Goal: Communication & Community: Connect with others

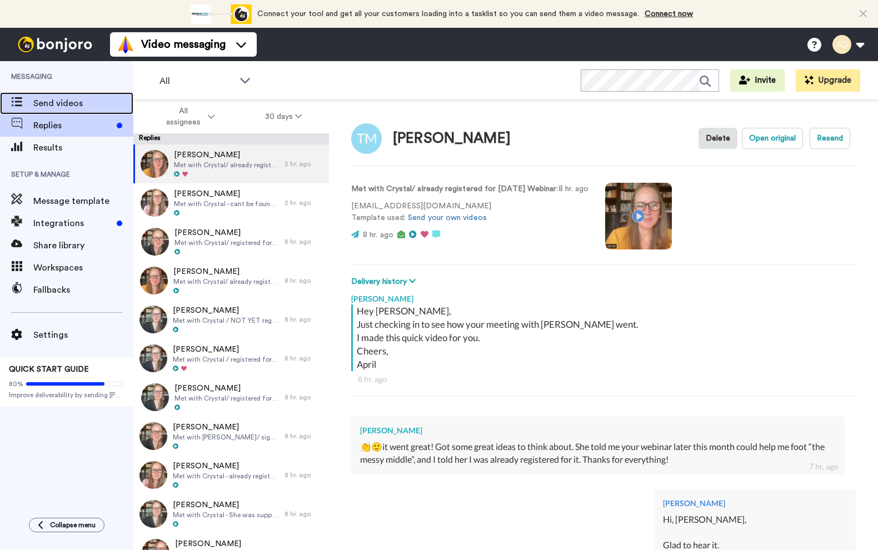
click at [62, 100] on span "Send videos" at bounding box center [83, 103] width 100 height 13
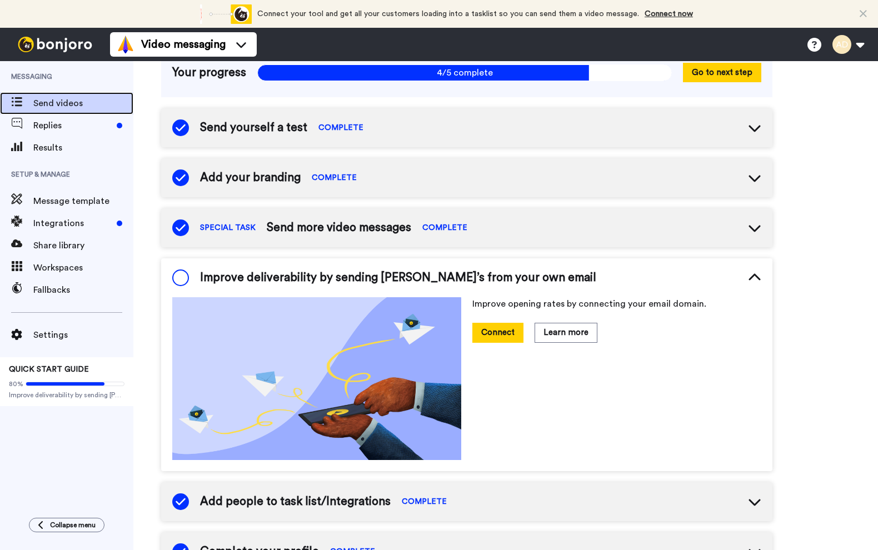
click at [86, 106] on span "Send videos" at bounding box center [83, 103] width 100 height 13
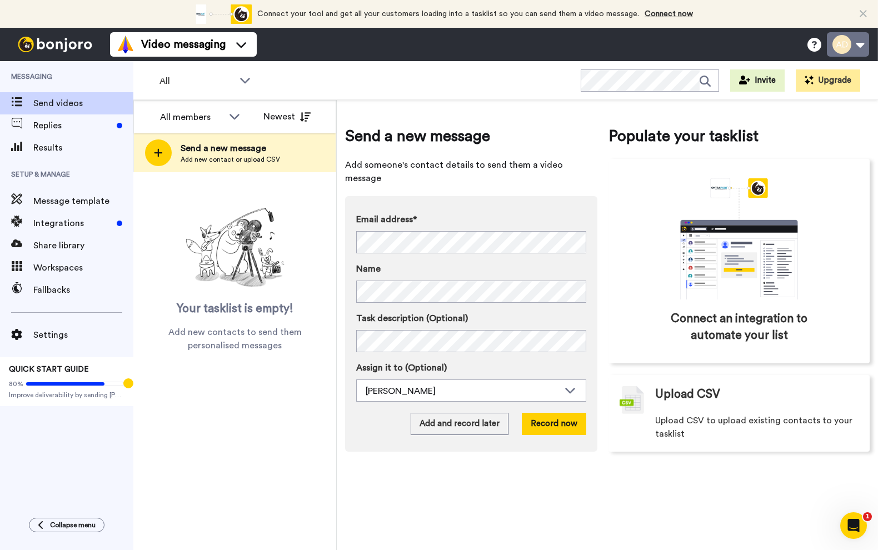
click at [852, 39] on button at bounding box center [848, 44] width 42 height 24
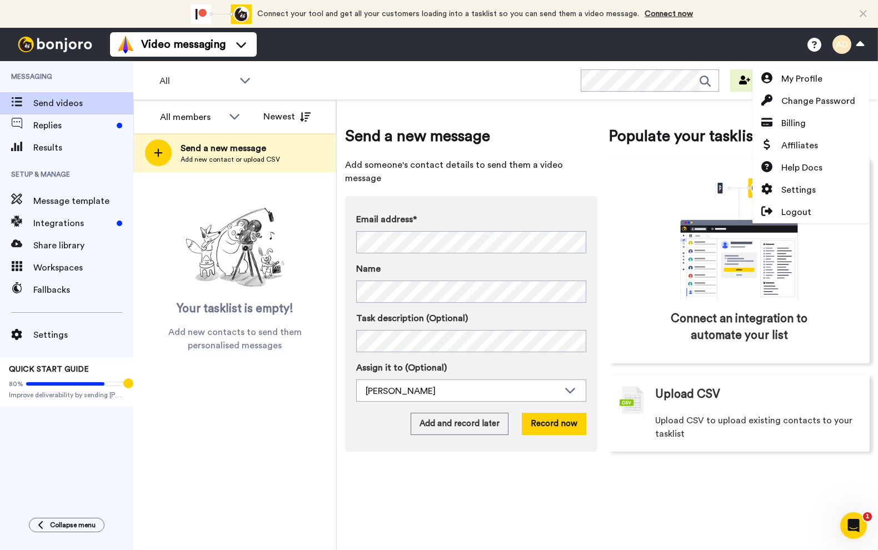
click at [243, 236] on img at bounding box center [235, 247] width 111 height 89
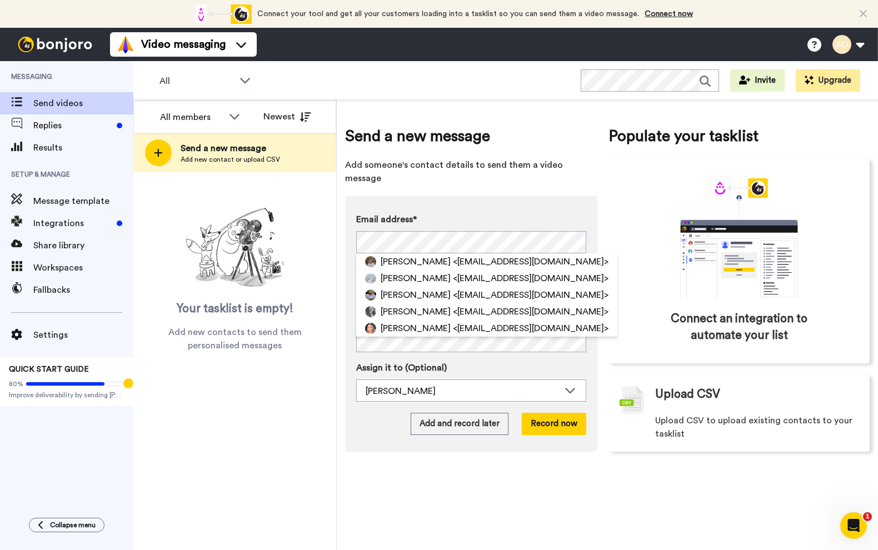
click at [456, 213] on label "Email address*" at bounding box center [471, 219] width 230 height 13
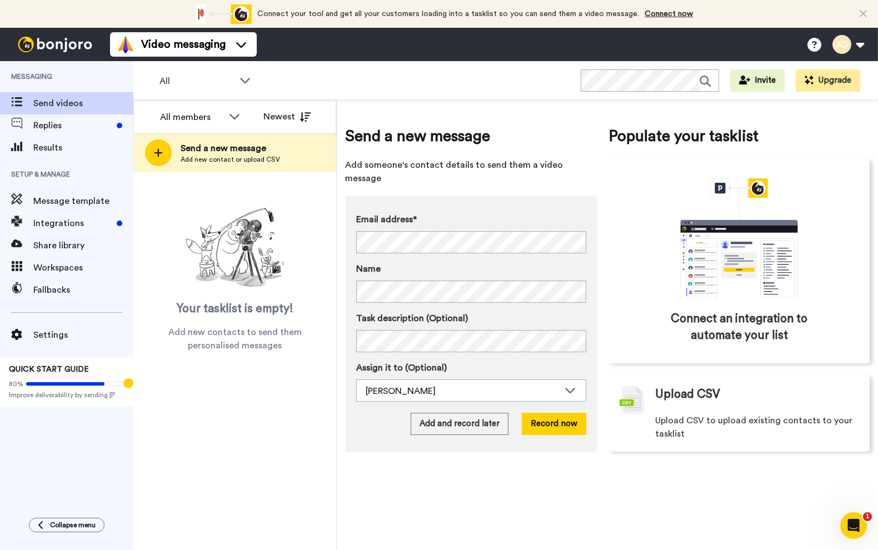
click at [471, 197] on div "Email address* Lisa Keyne <lisakeyne@gmail.com> Kathrin Auzinger-Hotzel <korion…" at bounding box center [471, 324] width 252 height 256
click at [440, 213] on label "Email address*" at bounding box center [471, 219] width 230 height 13
click at [320, 223] on div "All members All members April Davila Newest Send a new message Add new contact …" at bounding box center [505, 325] width 745 height 450
click at [165, 215] on div "Your tasklist is empty! Add new contacts to send them personalised messages" at bounding box center [234, 277] width 203 height 149
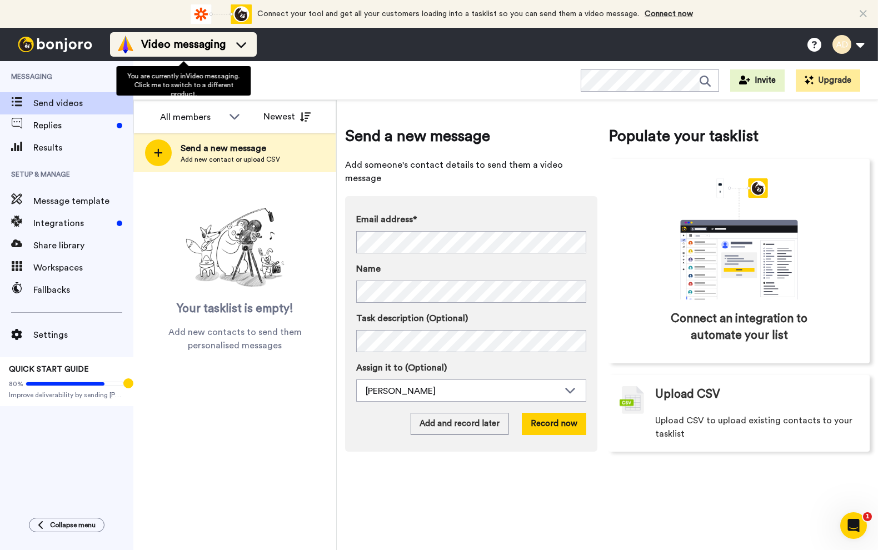
click at [213, 51] on span "Video messaging" at bounding box center [183, 45] width 84 height 16
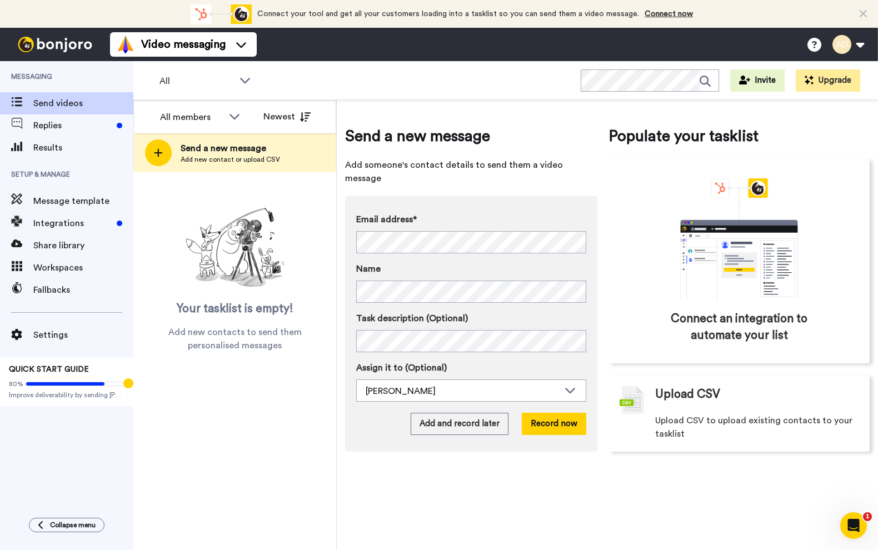
click at [309, 81] on div "All WORKSPACES View all All Default Task List + Add a new workspace Invite Upgr…" at bounding box center [505, 80] width 745 height 39
click at [765, 86] on button "Invite" at bounding box center [757, 80] width 54 height 22
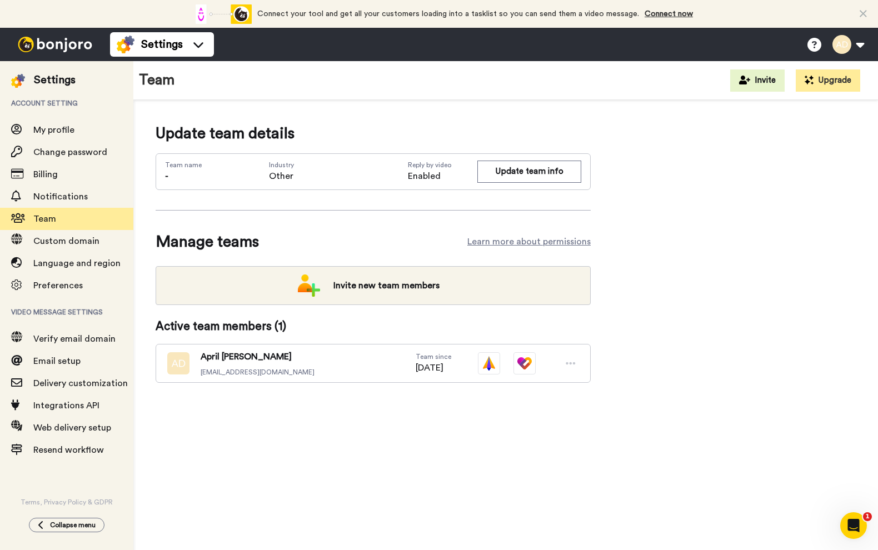
click at [24, 42] on img at bounding box center [54, 45] width 83 height 16
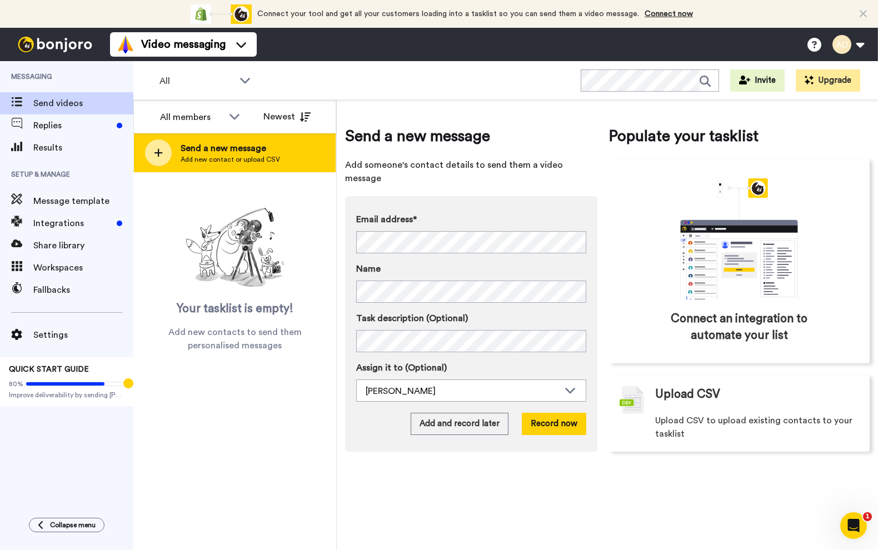
click at [230, 155] on span "Add new contact or upload CSV" at bounding box center [231, 159] width 100 height 9
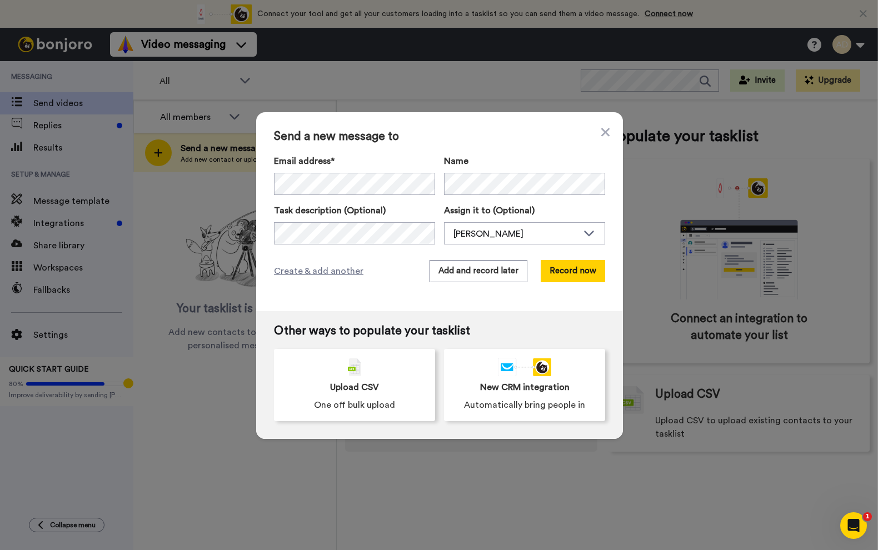
drag, startPoint x: 230, startPoint y: 212, endPoint x: 226, endPoint y: 206, distance: 7.1
click at [230, 212] on div "Send a new message to Email address* Lisa Keyne <lisakeyne@gmail.com> Kathrin A…" at bounding box center [439, 275] width 878 height 550
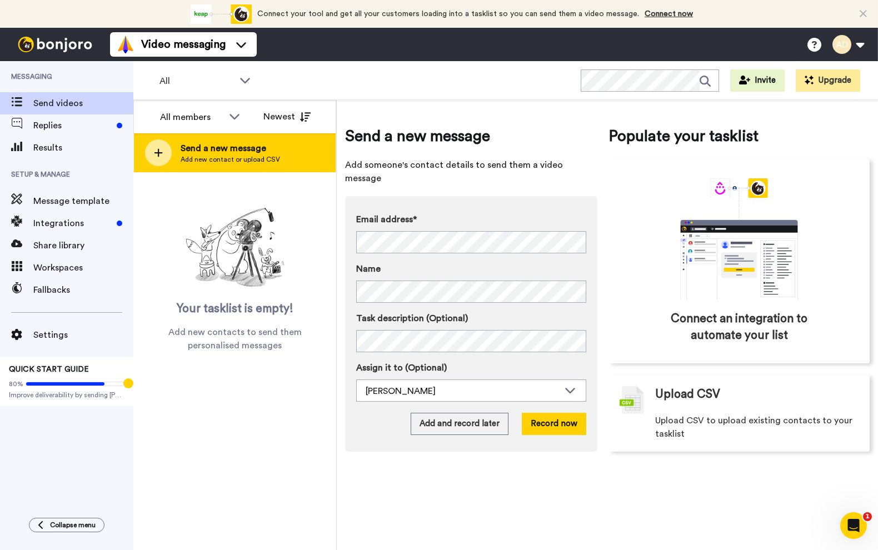
click at [211, 160] on span "Add new contact or upload CSV" at bounding box center [231, 159] width 100 height 9
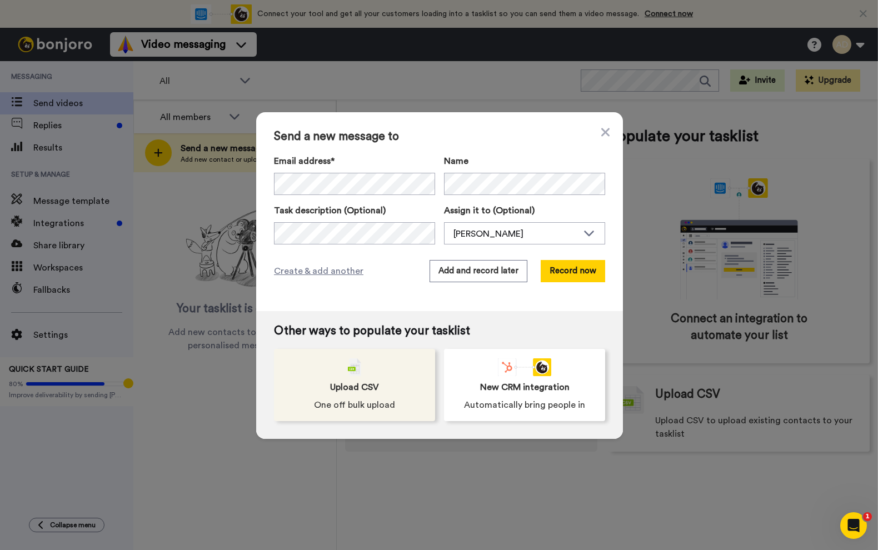
click at [315, 372] on div "Upload CSV One off bulk upload" at bounding box center [354, 385] width 161 height 72
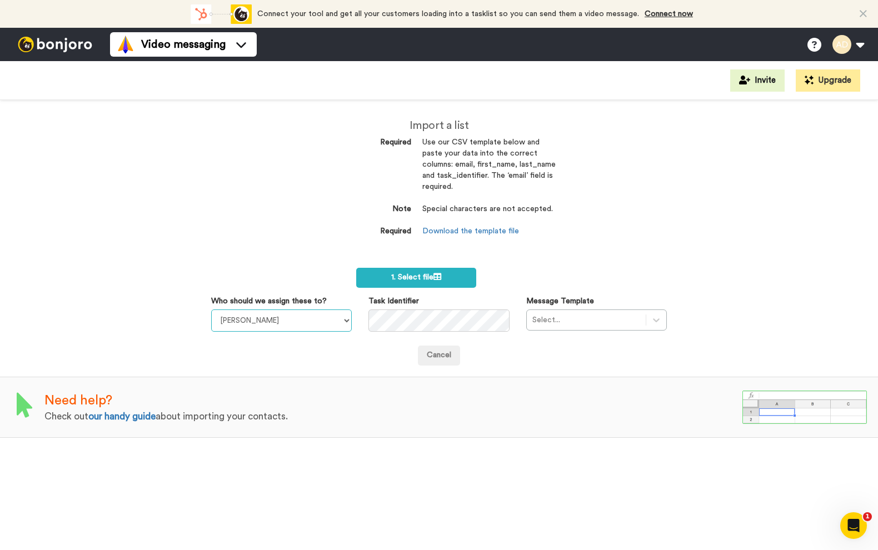
click at [282, 329] on select "[PERSON_NAME]" at bounding box center [281, 321] width 141 height 22
click at [529, 324] on div "Select..." at bounding box center [596, 320] width 141 height 21
click at [585, 325] on div "Select..." at bounding box center [596, 320] width 141 height 21
click at [426, 354] on link "Cancel" at bounding box center [439, 356] width 42 height 20
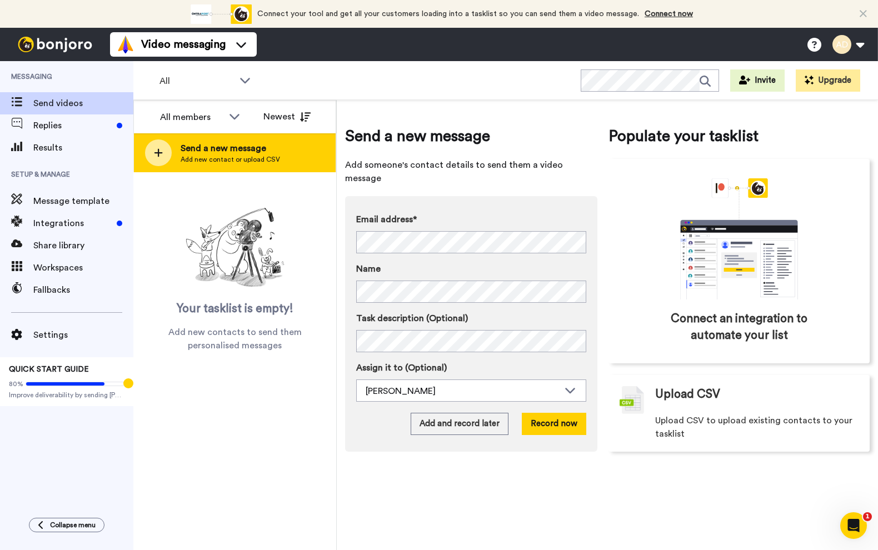
click at [279, 154] on div "Send a new message Add new contact or upload CSV" at bounding box center [235, 152] width 202 height 39
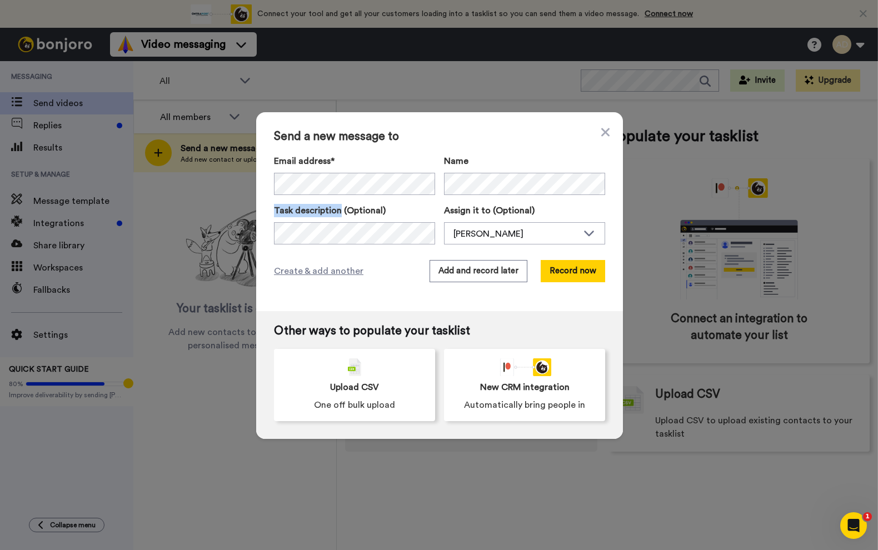
drag, startPoint x: 269, startPoint y: 210, endPoint x: 336, endPoint y: 210, distance: 66.7
click at [336, 210] on label "Task description (Optional)" at bounding box center [354, 210] width 161 height 13
copy label "Task description"
click at [196, 228] on div "Send a new message to Email address* Lisa Keyne <lisakeyne@gmail.com> Kathrin A…" at bounding box center [439, 275] width 878 height 550
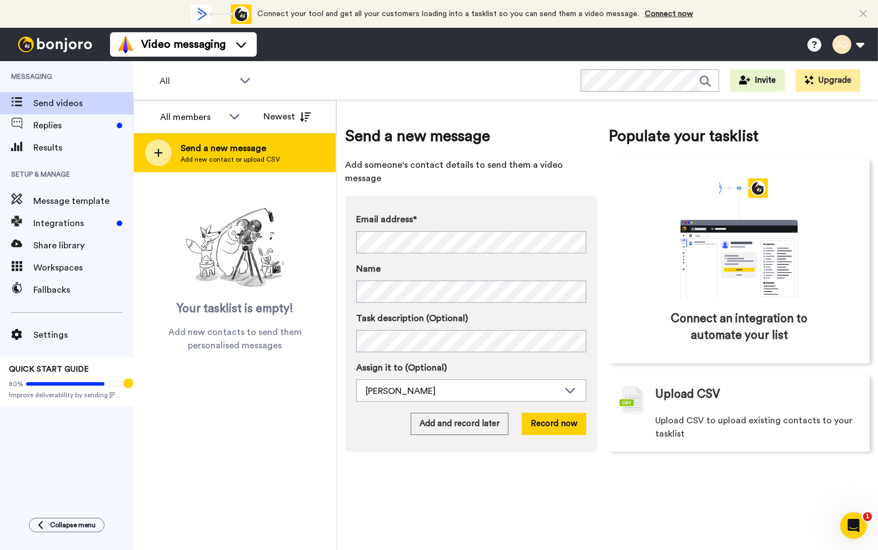
click at [221, 149] on span "Send a new message" at bounding box center [231, 148] width 100 height 13
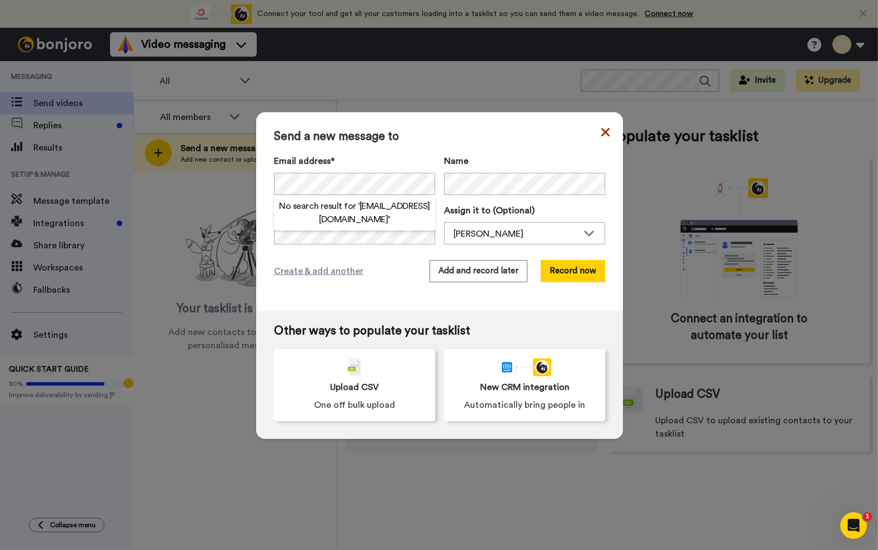
click at [602, 135] on icon at bounding box center [606, 132] width 8 height 13
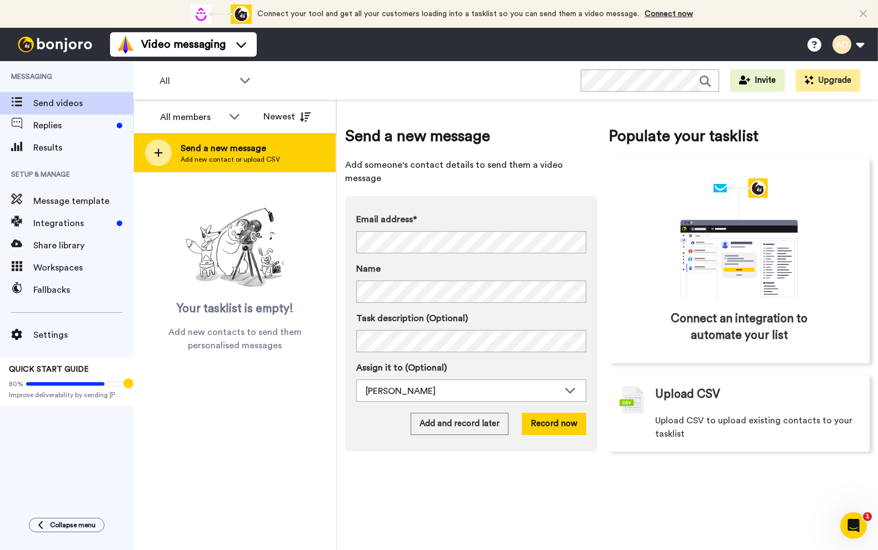
click at [283, 146] on div "Send a new message Add new contact or upload CSV" at bounding box center [235, 152] width 202 height 39
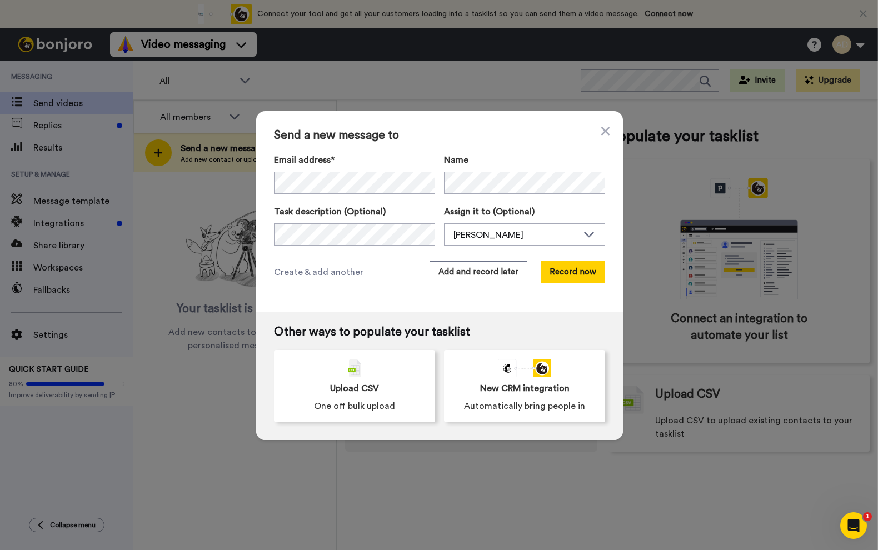
click at [551, 148] on div "Send a new message to Email address* Lisa Keyne <lisakeyne@gmail.com> Kathrin A…" at bounding box center [439, 211] width 367 height 201
click at [602, 127] on icon at bounding box center [606, 131] width 8 height 13
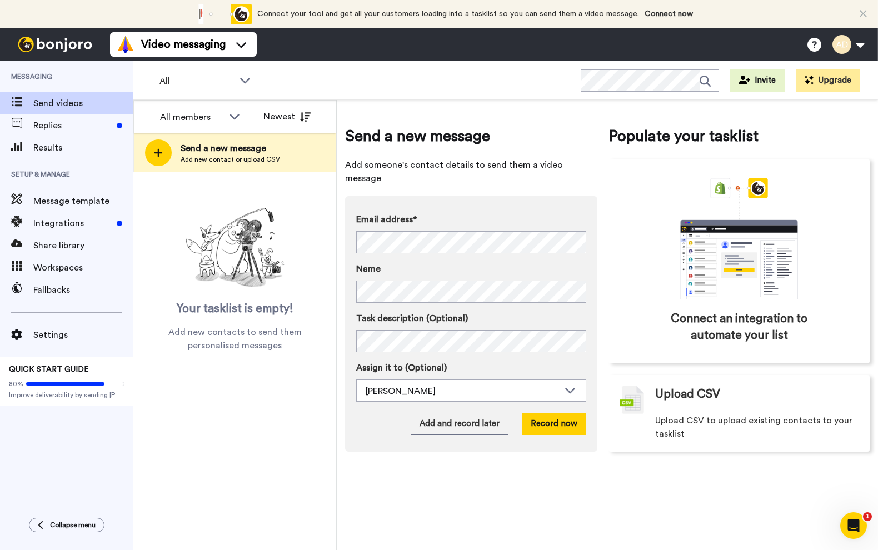
click at [479, 100] on div "Send a new message Add someone's contact details to send them a video message E…" at bounding box center [607, 325] width 541 height 450
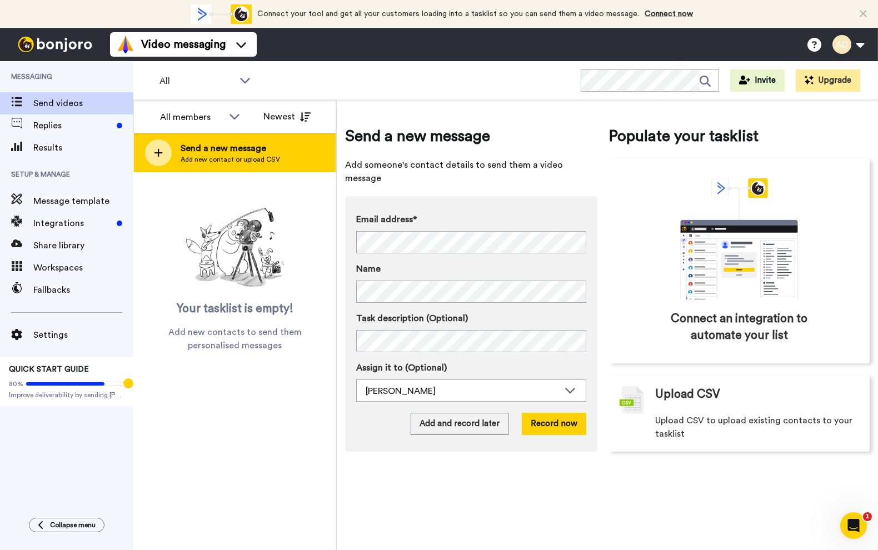
click at [293, 144] on div "Send a new message Add new contact or upload CSV" at bounding box center [235, 152] width 202 height 39
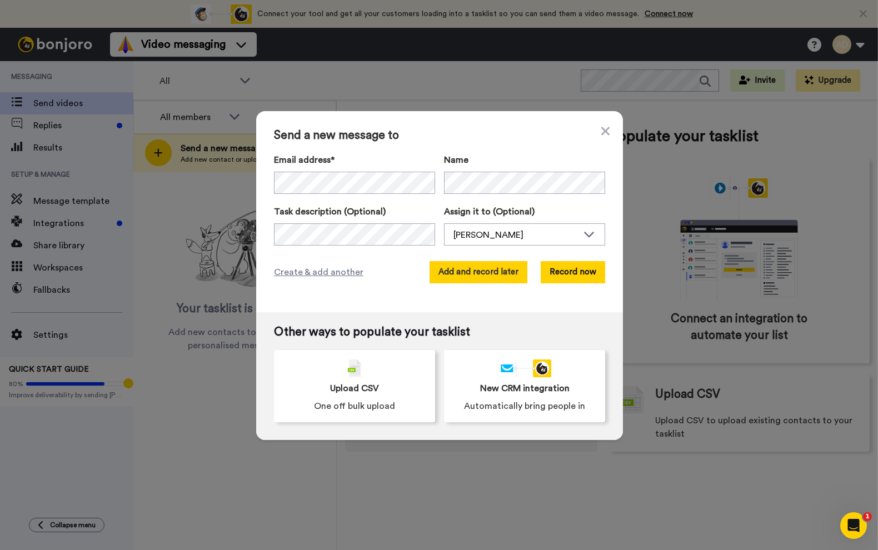
click at [500, 273] on button "Add and record later" at bounding box center [479, 272] width 98 height 22
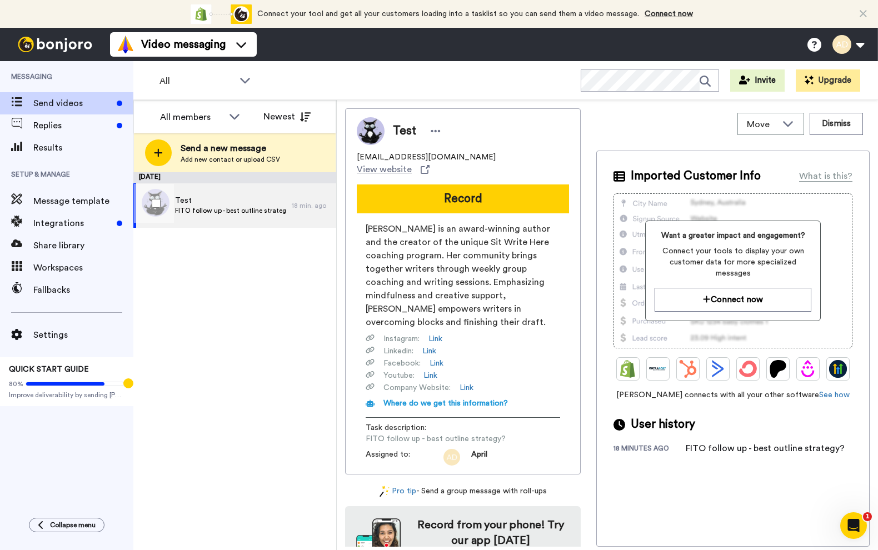
click at [276, 212] on span "FITO follow up - best outline strategy?" at bounding box center [230, 210] width 111 height 9
click at [810, 126] on button "Dismiss" at bounding box center [836, 124] width 53 height 22
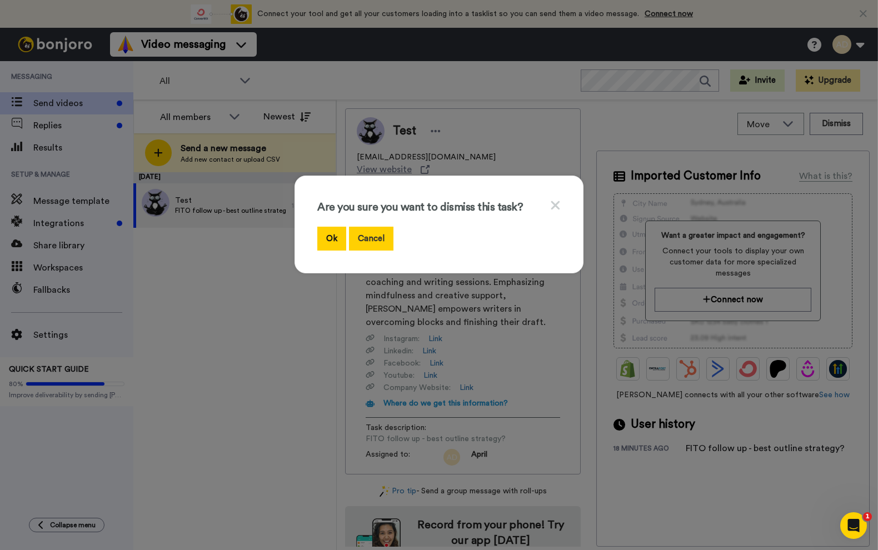
click at [357, 238] on button "Cancel" at bounding box center [371, 239] width 44 height 24
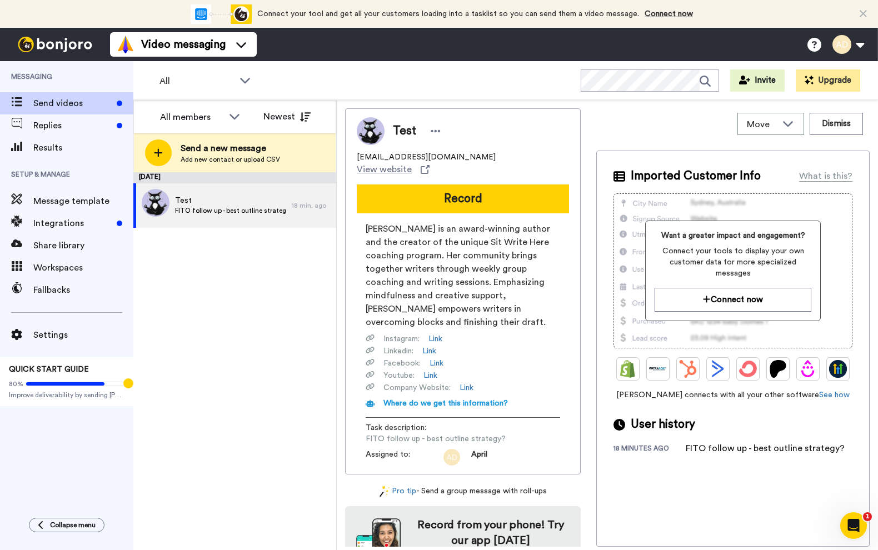
drag, startPoint x: 42, startPoint y: 441, endPoint x: 70, endPoint y: 436, distance: 28.1
click at [42, 441] on div "Messaging Send videos Replies Results Setup & Manage Message template Integrati…" at bounding box center [66, 284] width 133 height 446
